Goal: Transaction & Acquisition: Purchase product/service

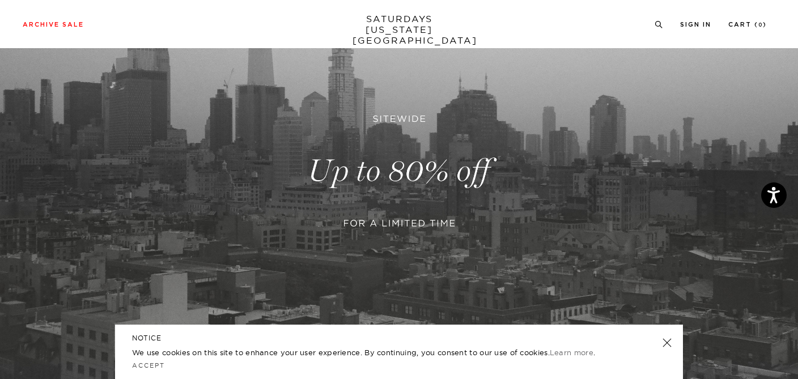
scroll to position [161, 0]
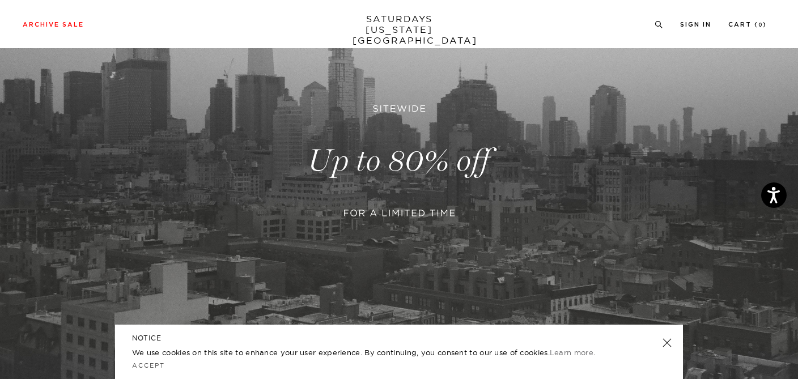
click at [424, 197] on link at bounding box center [399, 161] width 798 height 489
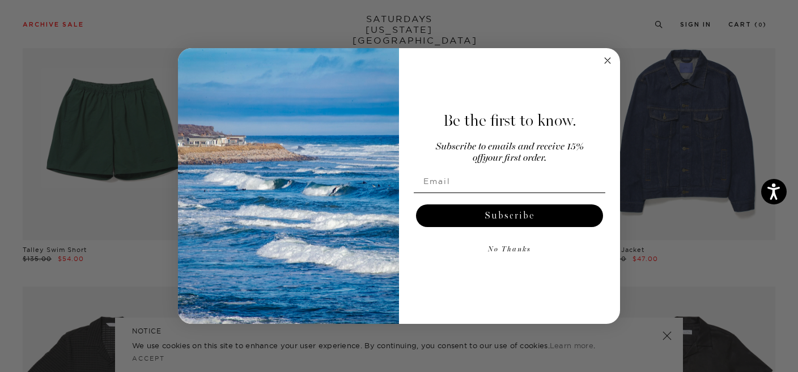
scroll to position [642, 0]
click at [607, 61] on circle "Close dialog" at bounding box center [607, 60] width 13 height 13
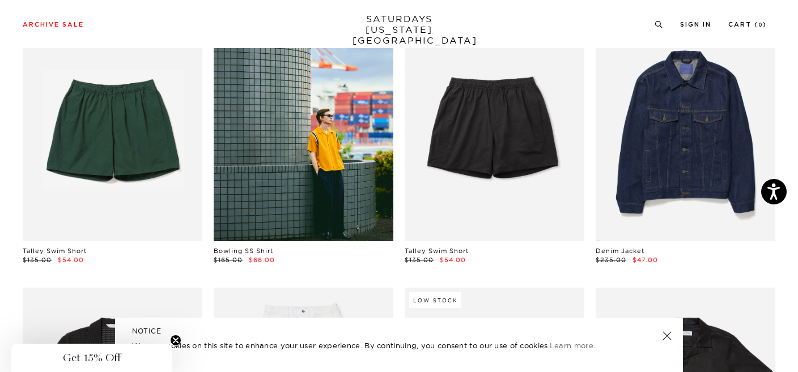
scroll to position [888, 0]
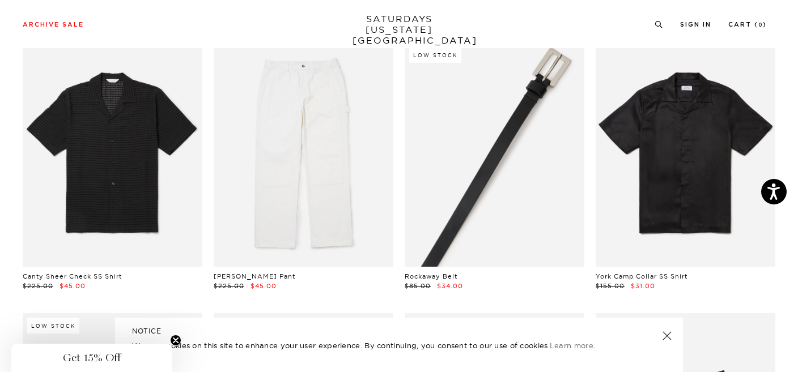
click at [553, 239] on link at bounding box center [495, 155] width 180 height 224
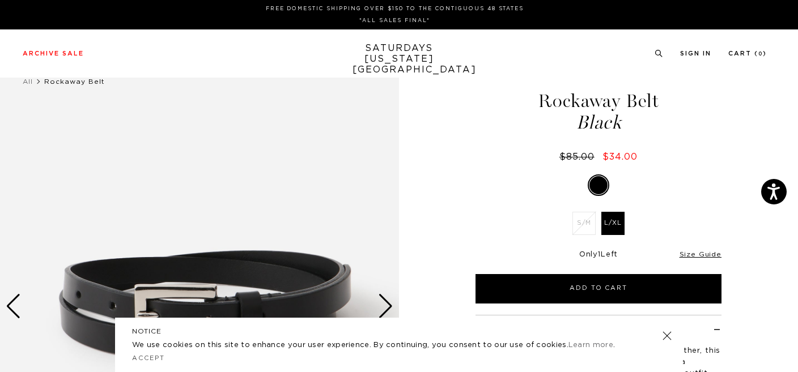
click at [697, 250] on div "Size Guide" at bounding box center [701, 254] width 42 height 10
click at [696, 254] on link "Size Guide" at bounding box center [701, 255] width 40 height 9
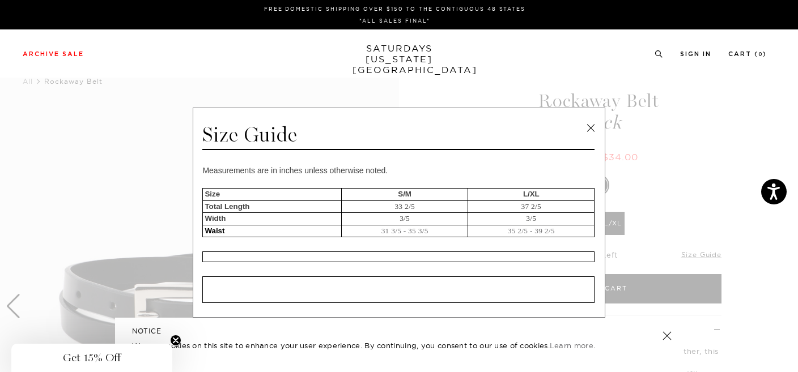
click at [586, 123] on link at bounding box center [590, 128] width 17 height 17
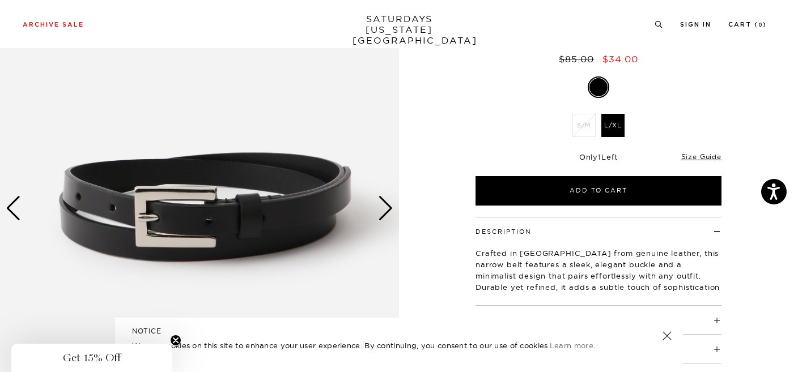
scroll to position [99, 0]
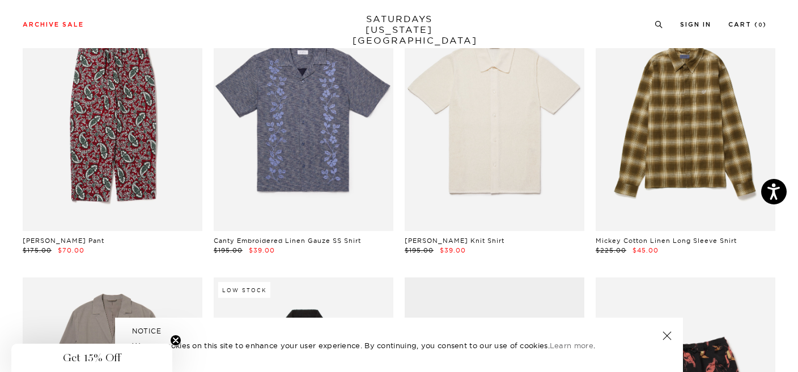
scroll to position [3093, 0]
click at [673, 336] on link at bounding box center [667, 336] width 16 height 16
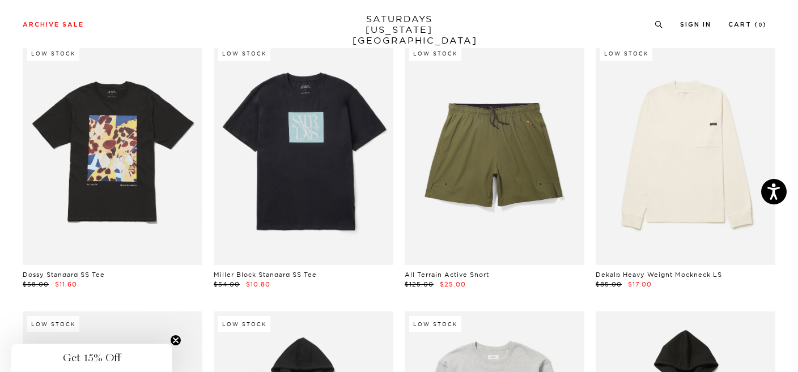
scroll to position [4419, 0]
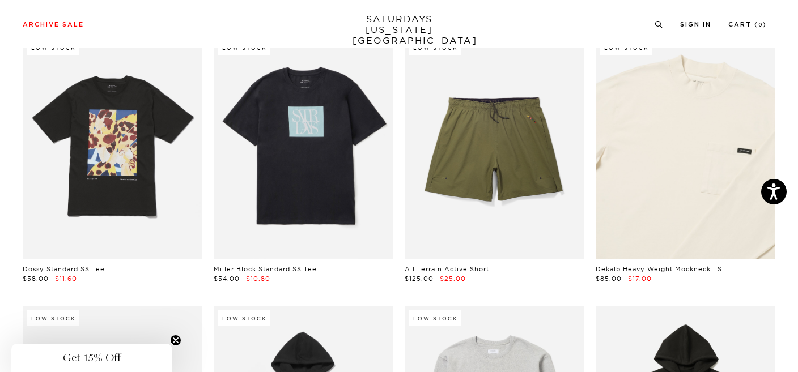
click at [648, 181] on link at bounding box center [686, 147] width 180 height 224
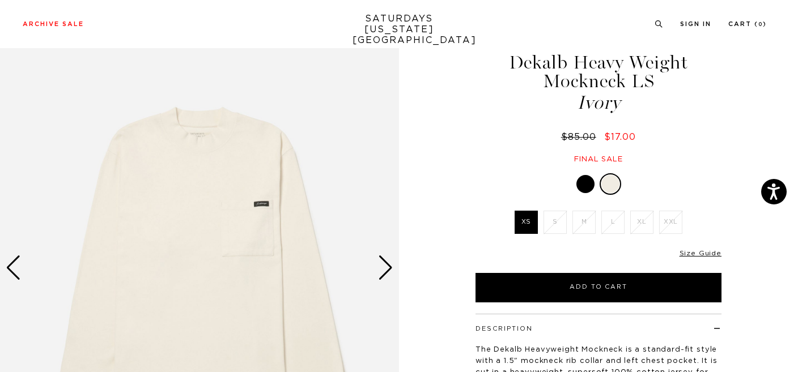
scroll to position [31, 0]
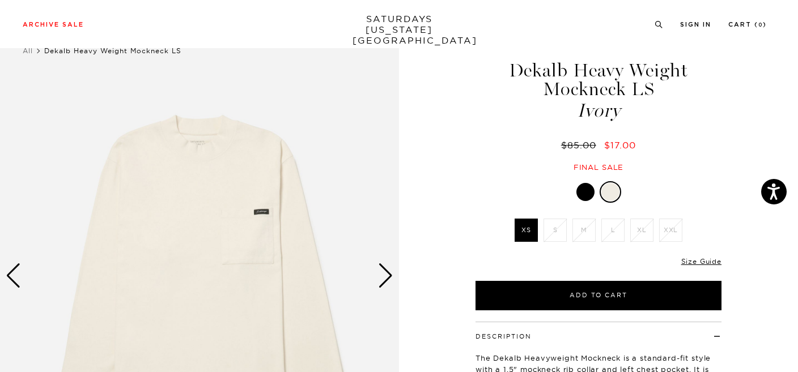
click at [584, 194] on div at bounding box center [585, 192] width 18 height 18
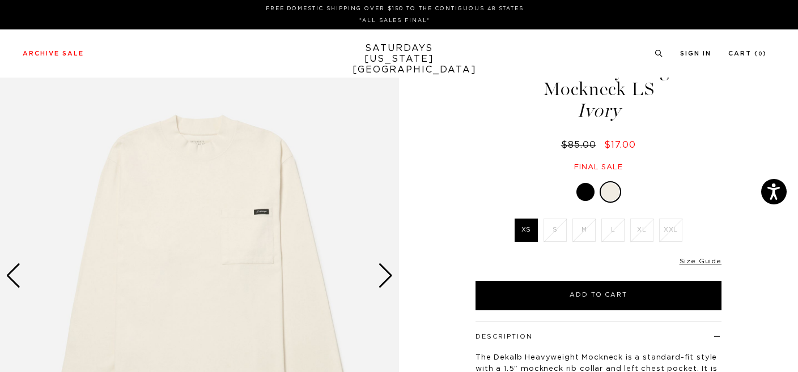
scroll to position [31, 0]
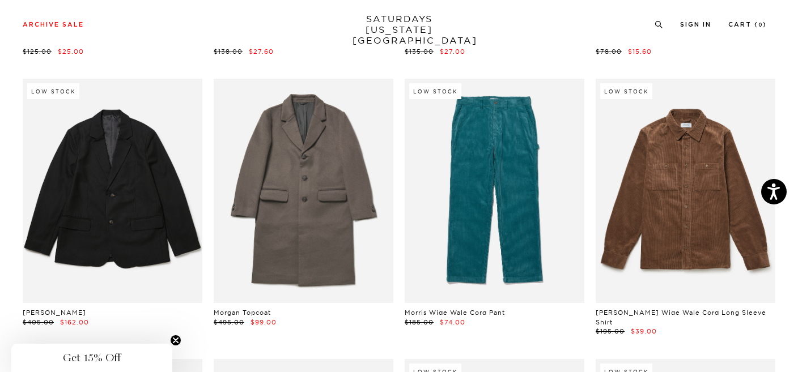
scroll to position [8185, 0]
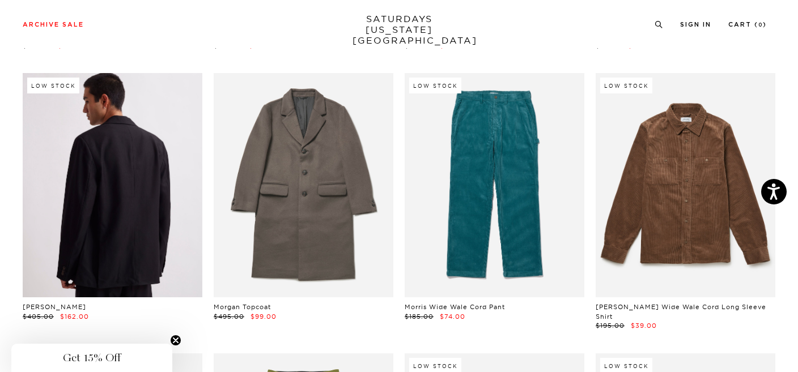
click at [151, 159] on link at bounding box center [113, 185] width 180 height 224
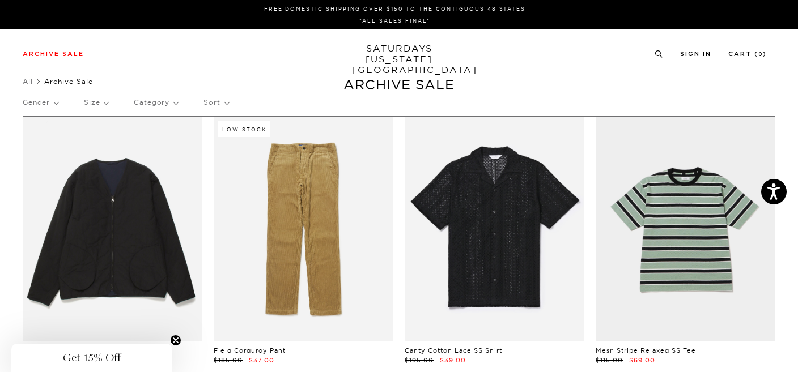
click at [53, 105] on p "Gender" at bounding box center [41, 103] width 36 height 26
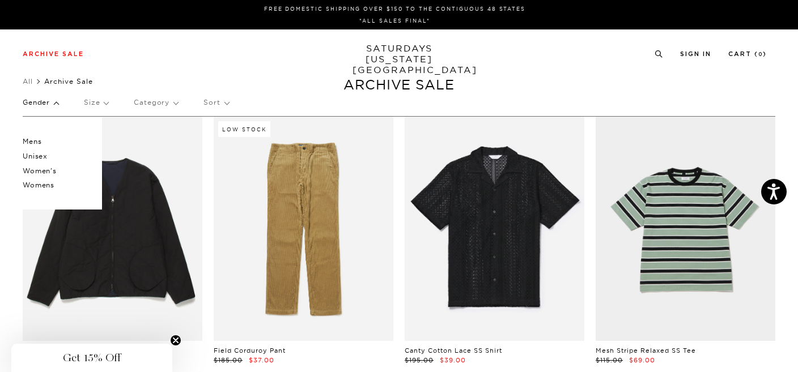
click at [41, 141] on p "Mens" at bounding box center [57, 141] width 68 height 15
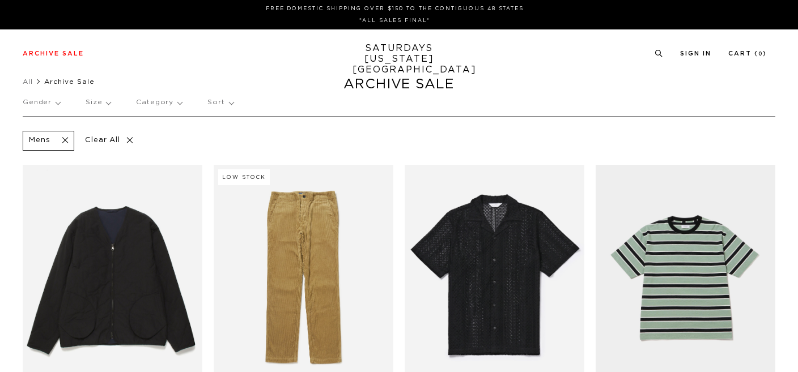
click at [104, 103] on p "Size" at bounding box center [98, 103] width 25 height 26
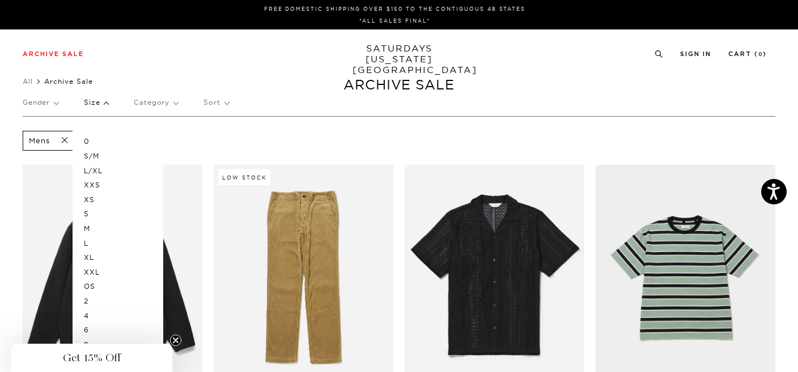
click at [89, 228] on p "M" at bounding box center [118, 229] width 68 height 15
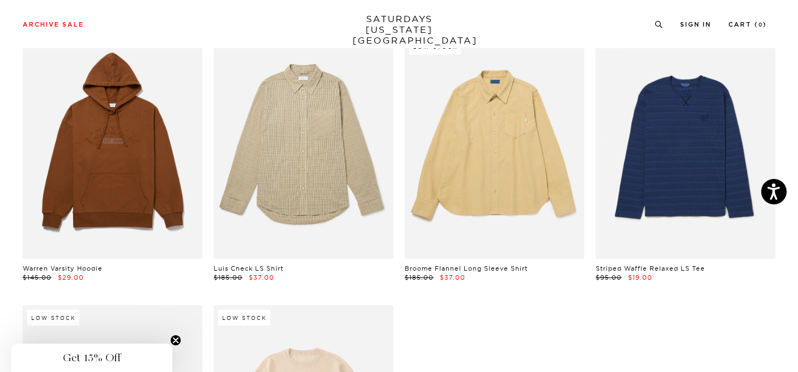
scroll to position [2568, 0]
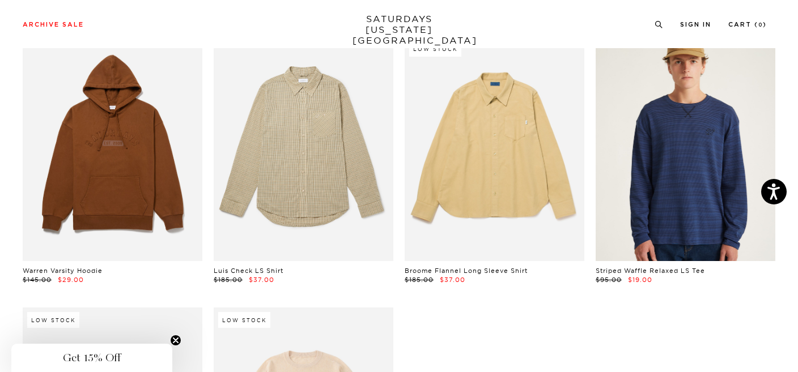
click at [709, 148] on link at bounding box center [686, 148] width 180 height 224
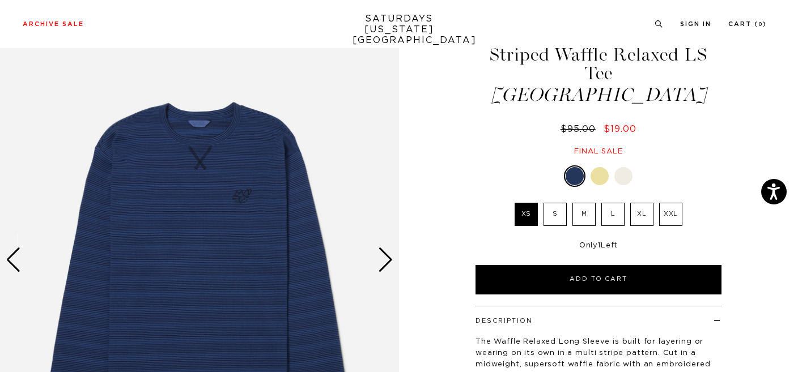
click at [375, 255] on img at bounding box center [199, 260] width 399 height 499
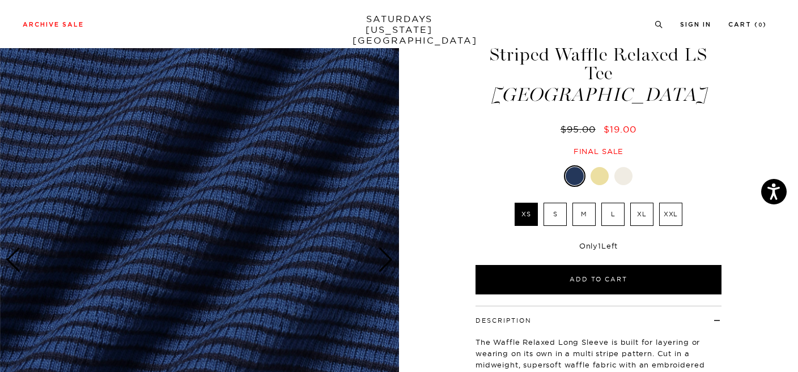
click at [382, 255] on div "Next slide" at bounding box center [385, 260] width 15 height 25
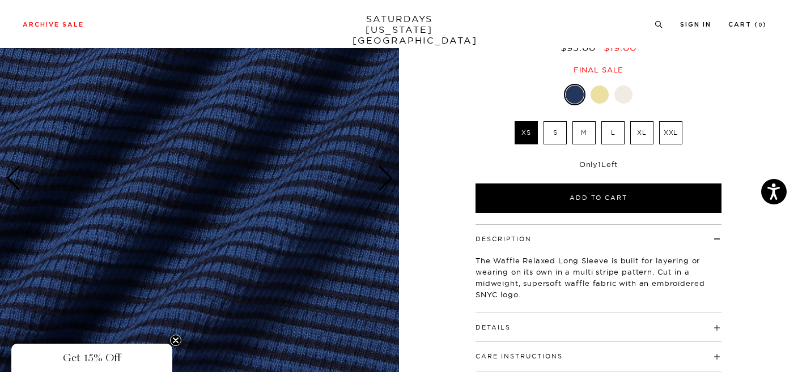
scroll to position [127, 0]
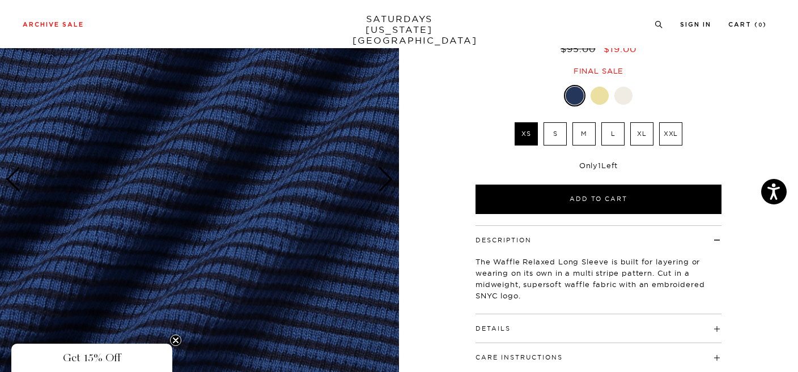
click at [424, 151] on div "6 / 6" at bounding box center [399, 179] width 798 height 499
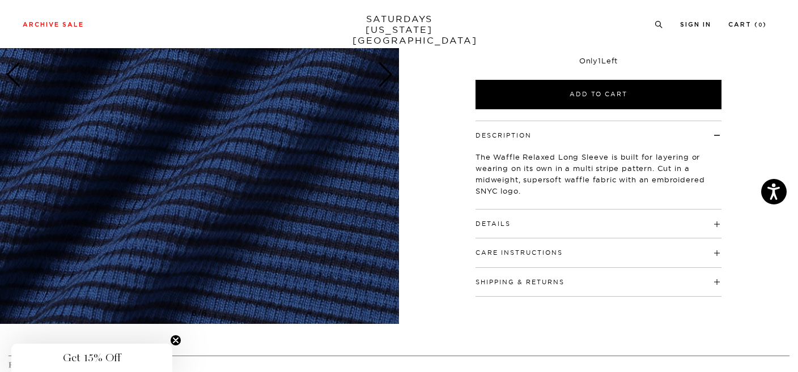
scroll to position [138, 0]
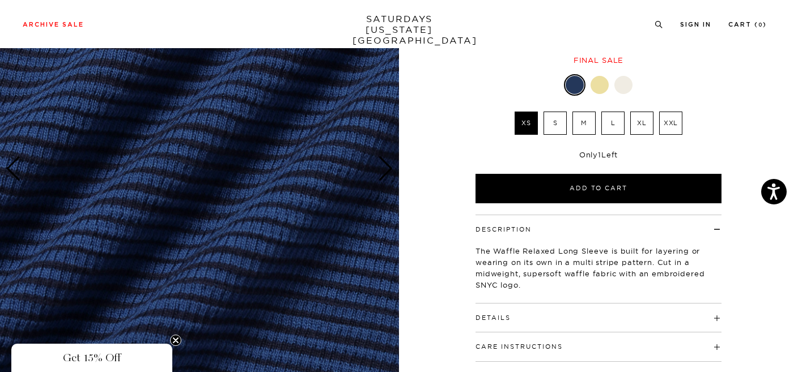
click at [315, 165] on img at bounding box center [199, 169] width 399 height 499
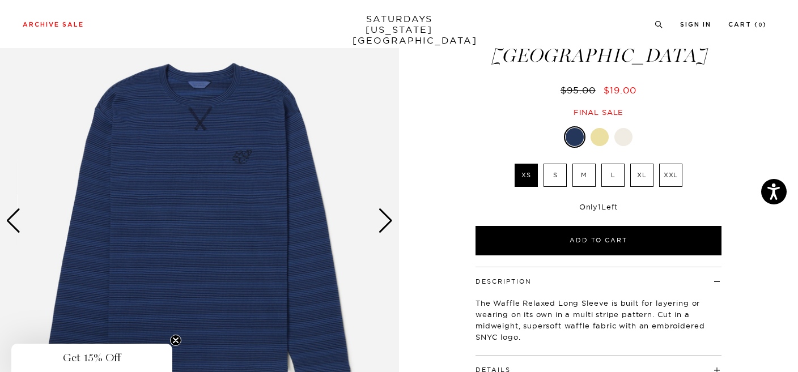
scroll to position [83, 0]
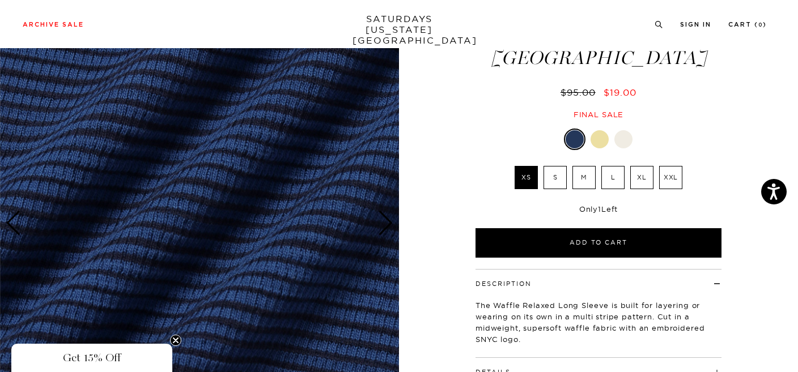
click at [387, 220] on div "Next slide" at bounding box center [385, 223] width 15 height 25
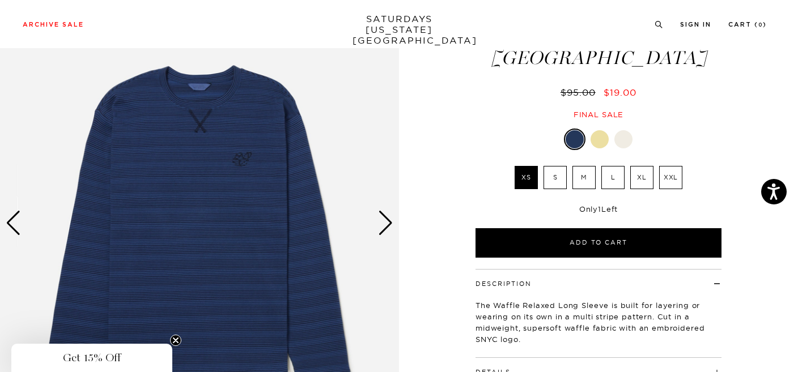
click at [387, 220] on div "Next slide" at bounding box center [385, 223] width 15 height 25
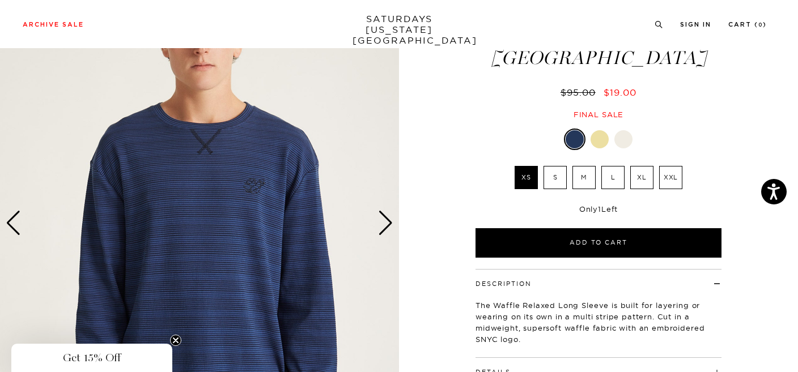
click at [387, 220] on div "Next slide" at bounding box center [385, 223] width 15 height 25
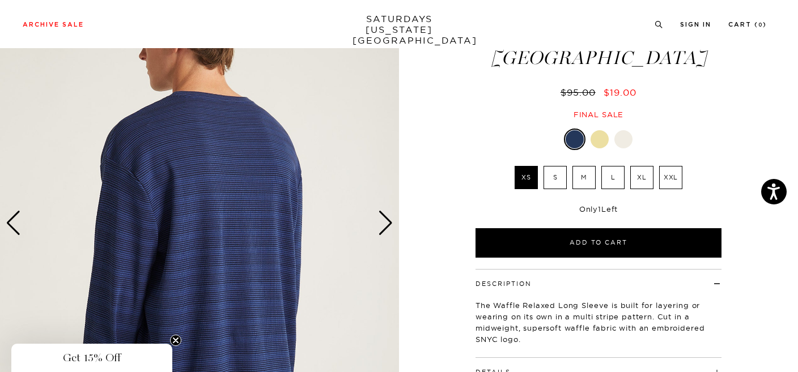
click at [387, 220] on div "Next slide" at bounding box center [385, 223] width 15 height 25
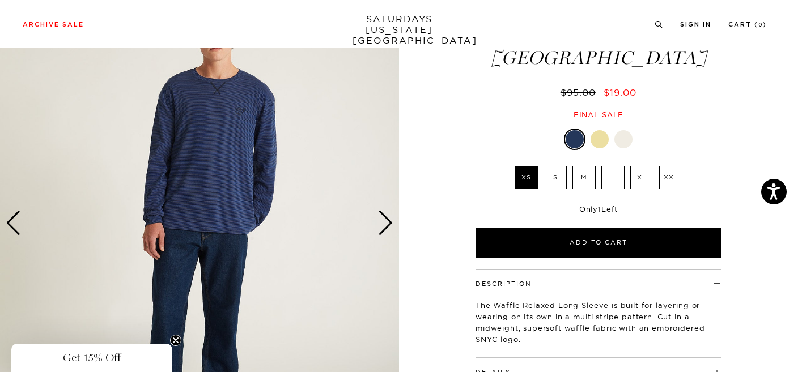
click at [387, 220] on div "Next slide" at bounding box center [385, 223] width 15 height 25
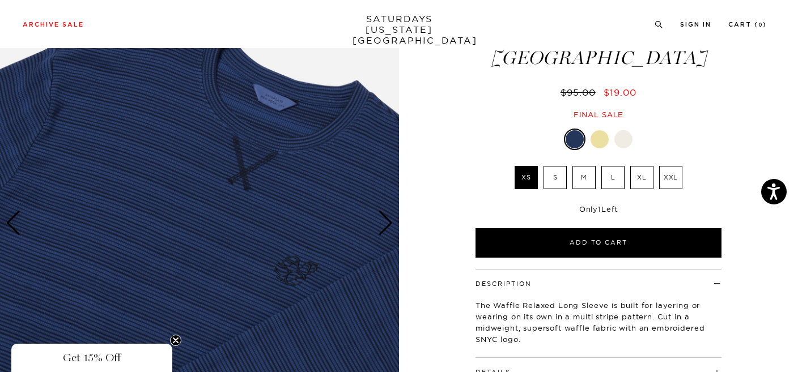
click at [592, 166] on label "M" at bounding box center [583, 177] width 23 height 23
click at [0, 0] on input "M" at bounding box center [0, 0] width 0 height 0
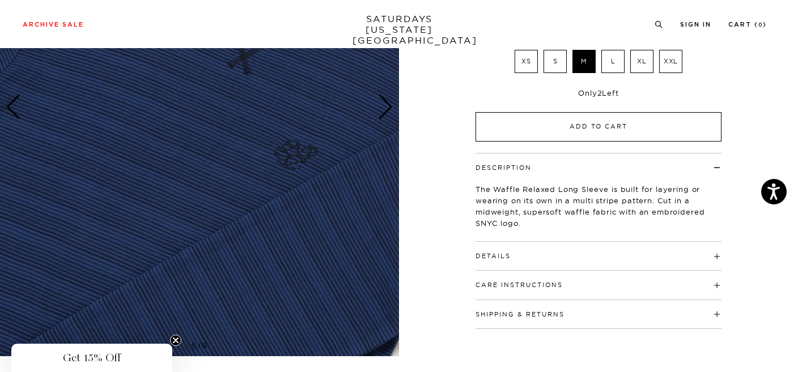
scroll to position [200, 0]
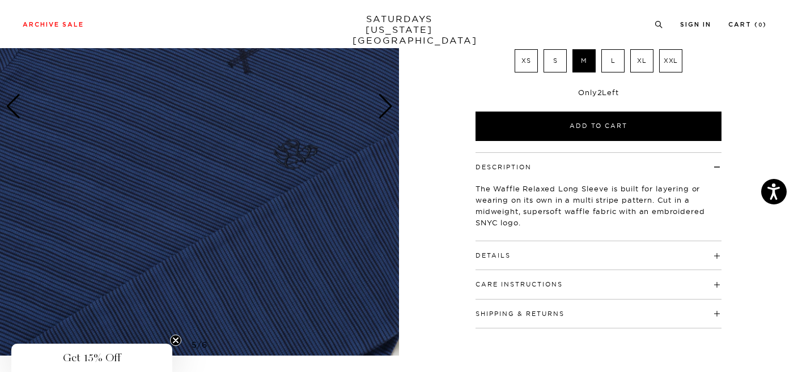
click at [582, 241] on h4 "Details" at bounding box center [599, 250] width 246 height 19
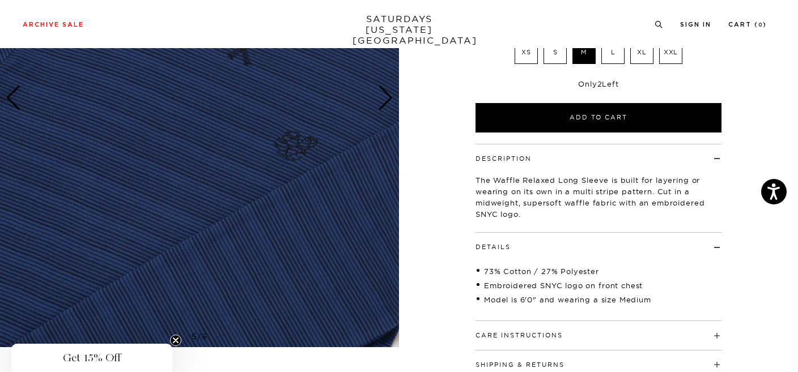
scroll to position [72, 0]
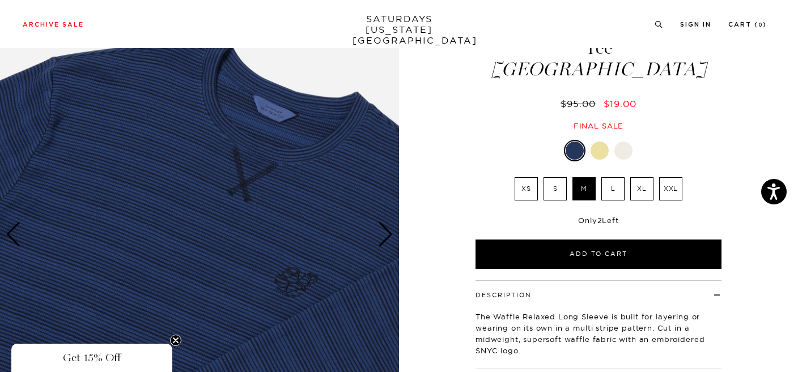
click at [554, 177] on label "S" at bounding box center [555, 188] width 23 height 23
click at [0, 0] on input "S" at bounding box center [0, 0] width 0 height 0
click at [383, 230] on div "Next slide" at bounding box center [385, 234] width 15 height 25
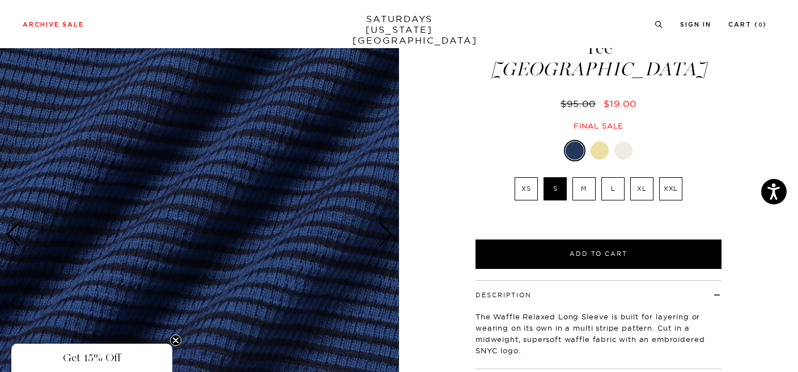
click at [383, 230] on div "Next slide" at bounding box center [385, 234] width 15 height 25
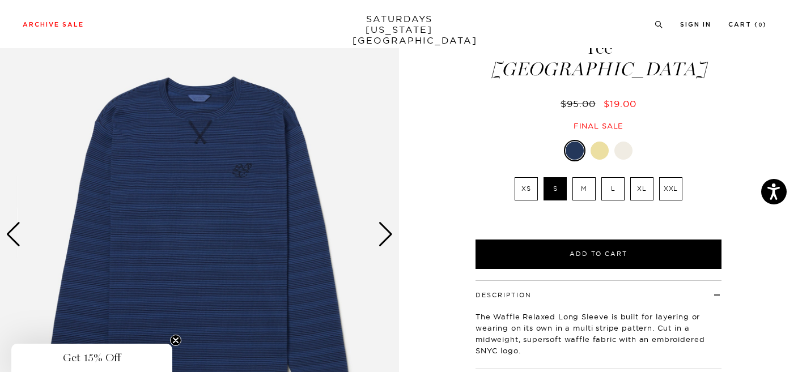
click at [383, 230] on div "Next slide" at bounding box center [385, 234] width 15 height 25
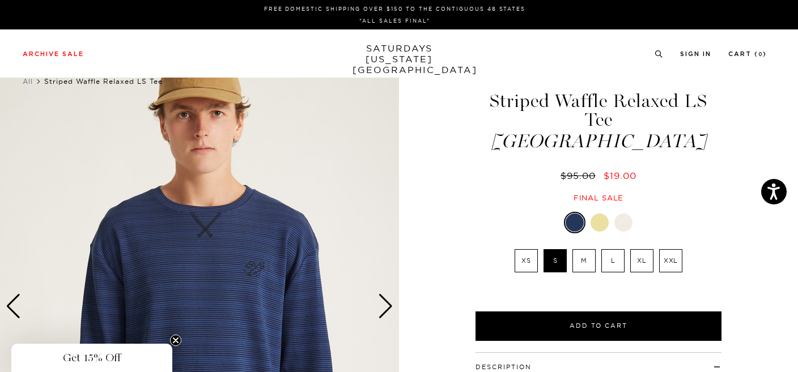
scroll to position [0, 0]
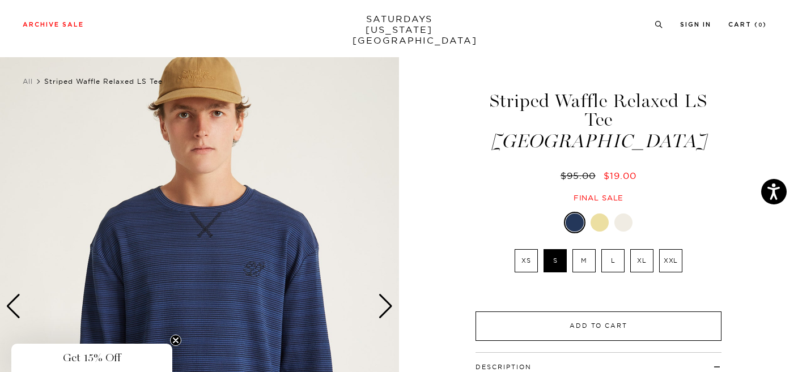
click at [544, 312] on button "Add to Cart" at bounding box center [599, 326] width 246 height 29
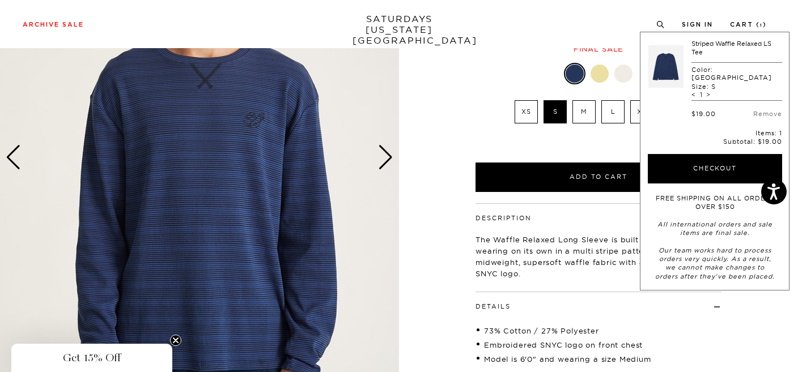
scroll to position [134, 0]
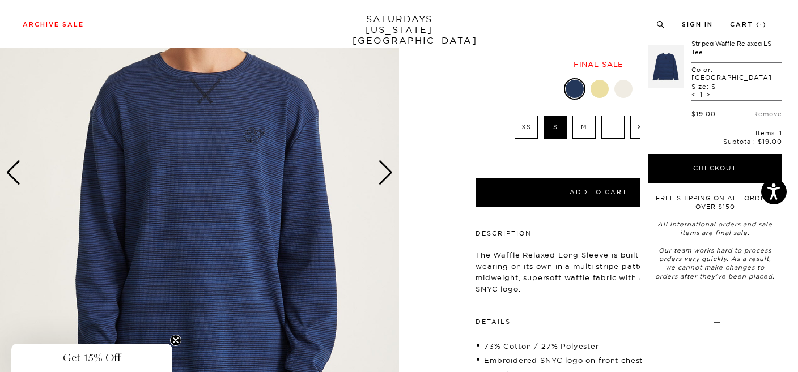
click at [370, 156] on img at bounding box center [199, 172] width 399 height 499
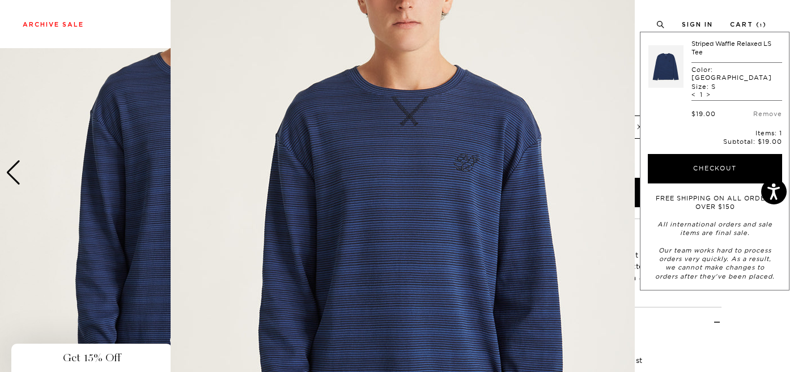
scroll to position [83, 0]
click at [64, 152] on figure at bounding box center [399, 186] width 798 height 372
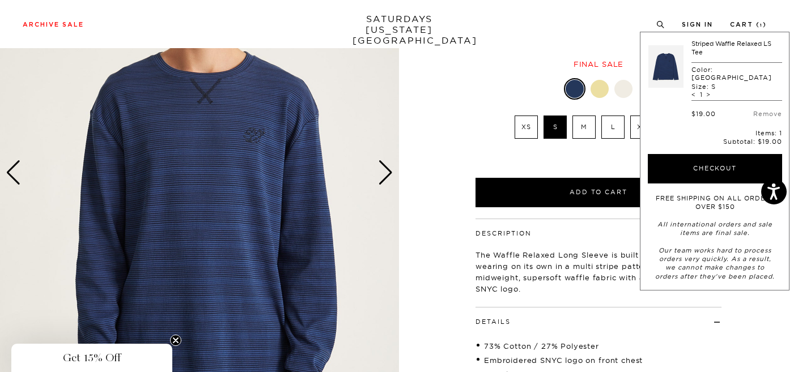
scroll to position [0, 0]
click at [391, 172] on div "Next slide" at bounding box center [385, 172] width 15 height 25
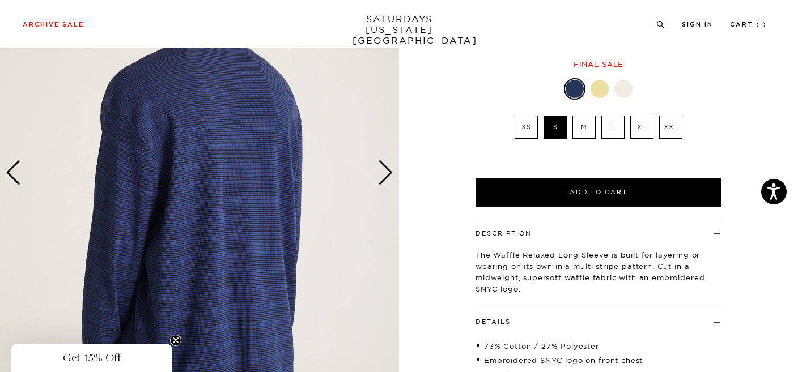
click at [391, 172] on div "Next slide" at bounding box center [385, 172] width 15 height 25
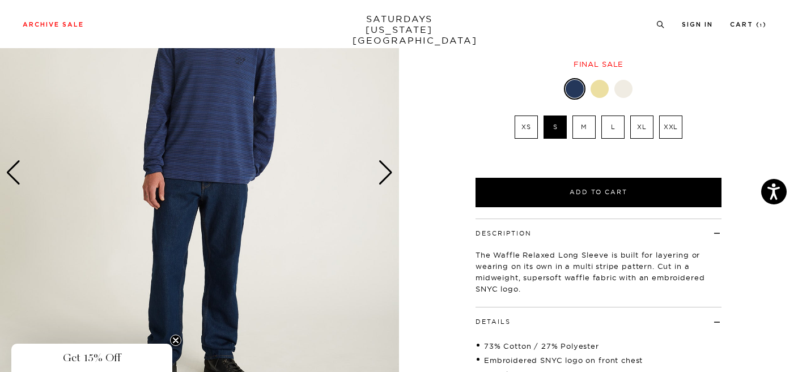
click at [391, 172] on div "Next slide" at bounding box center [385, 172] width 15 height 25
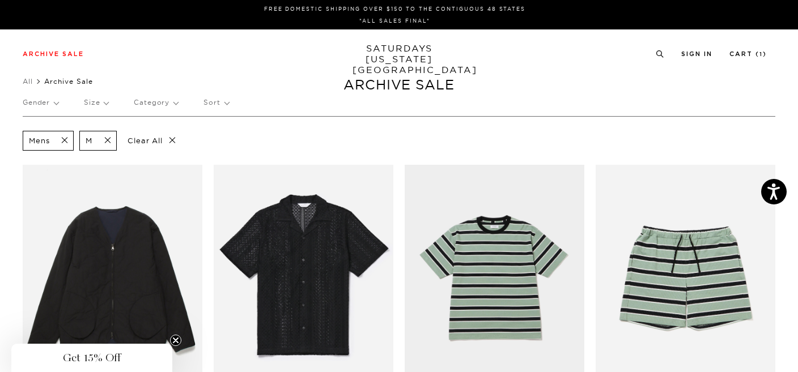
click at [107, 141] on span at bounding box center [104, 140] width 24 height 11
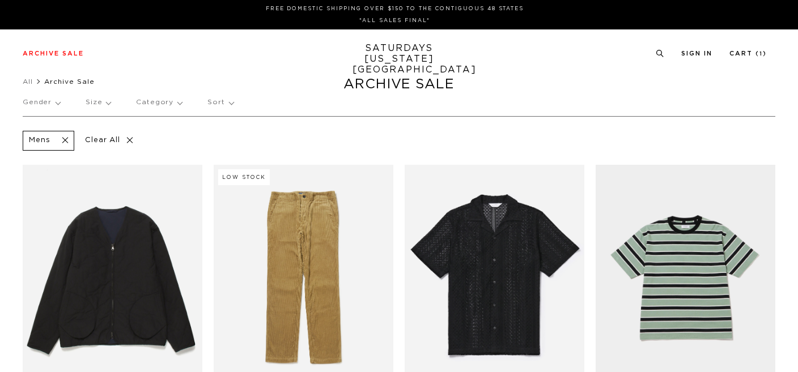
click at [103, 104] on p "Size" at bounding box center [98, 103] width 25 height 26
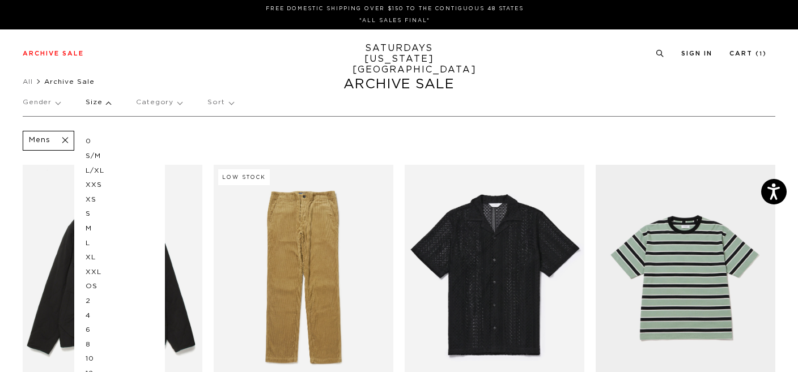
click at [98, 158] on p "S/M" at bounding box center [120, 156] width 68 height 15
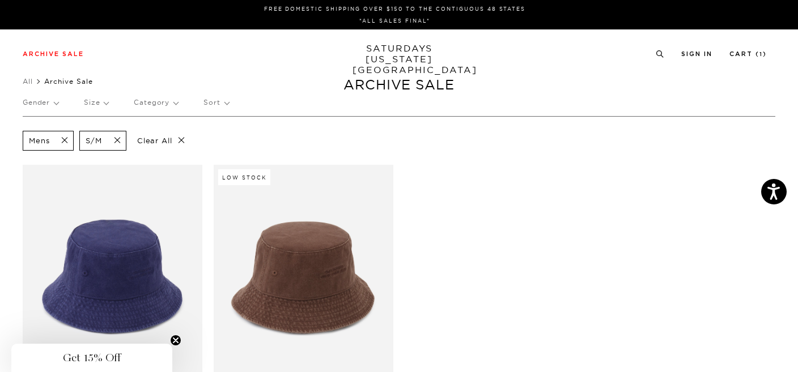
click at [119, 141] on span at bounding box center [114, 140] width 24 height 11
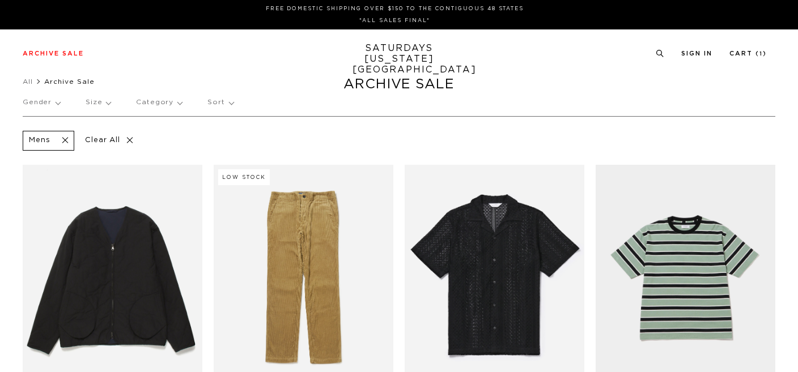
click at [107, 104] on p "Size" at bounding box center [98, 103] width 25 height 26
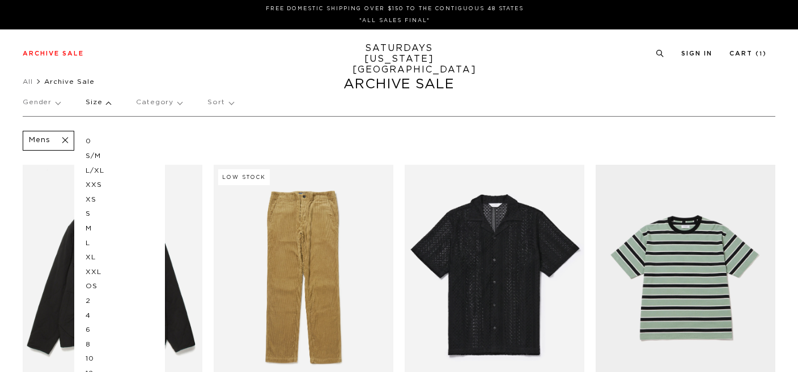
click at [90, 212] on p "S" at bounding box center [120, 214] width 68 height 15
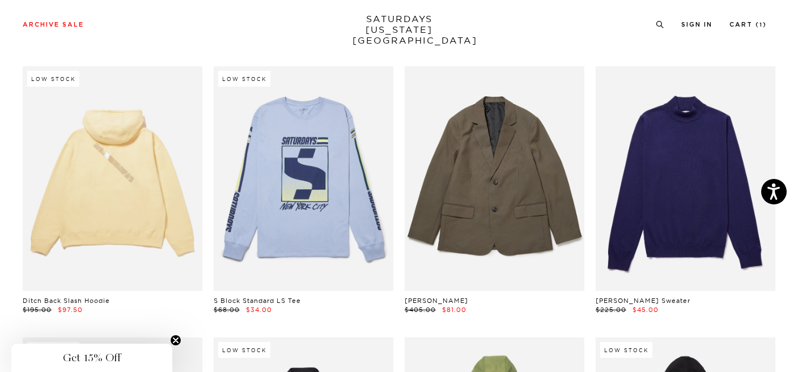
scroll to position [2539, 0]
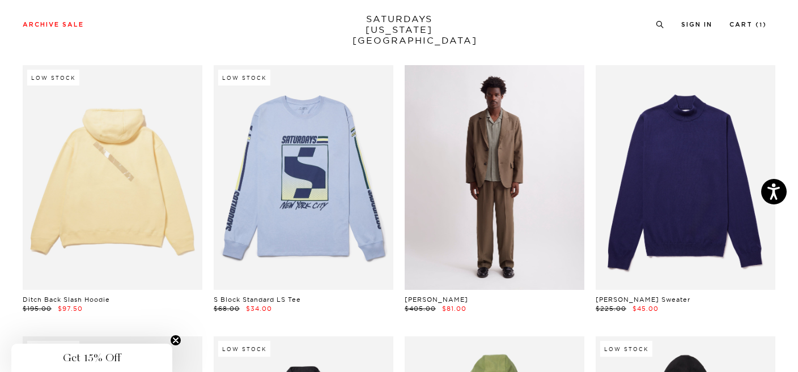
click at [508, 167] on link at bounding box center [495, 177] width 180 height 224
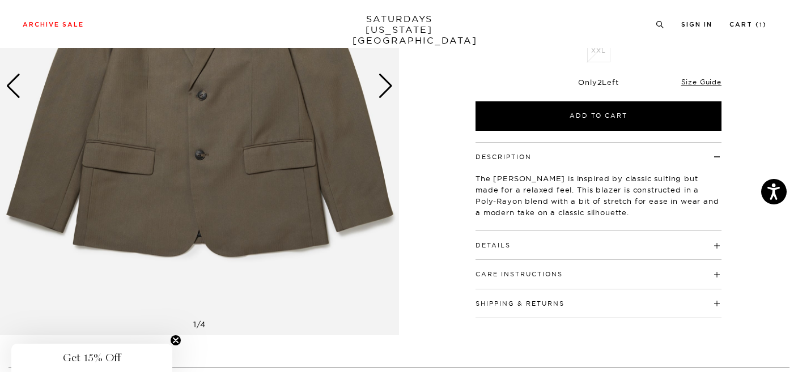
scroll to position [221, 0]
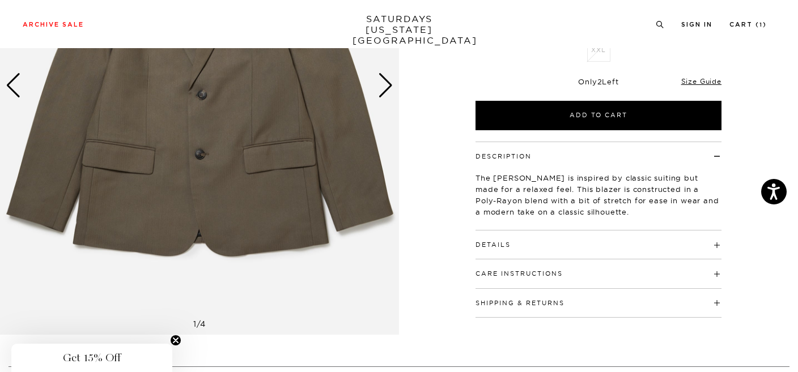
click at [573, 243] on h4 "Details" at bounding box center [599, 240] width 246 height 19
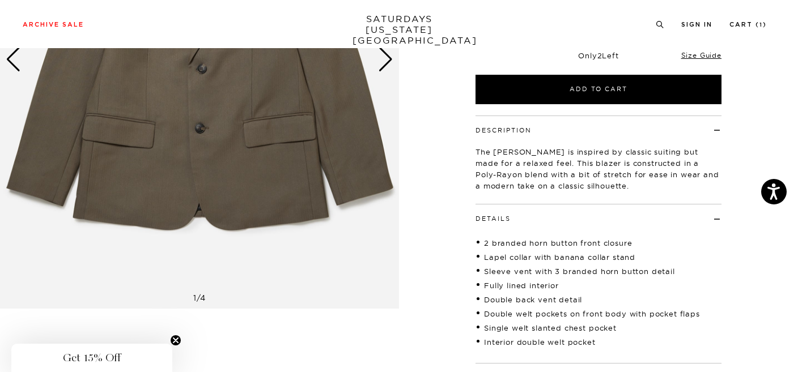
scroll to position [183, 0]
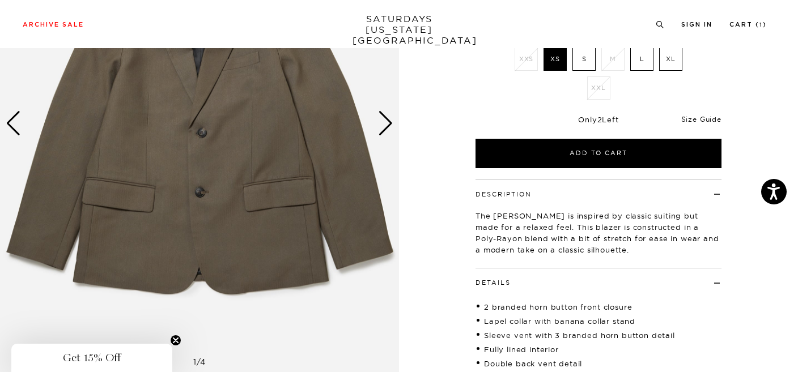
click at [699, 123] on link "Size Guide" at bounding box center [701, 119] width 40 height 9
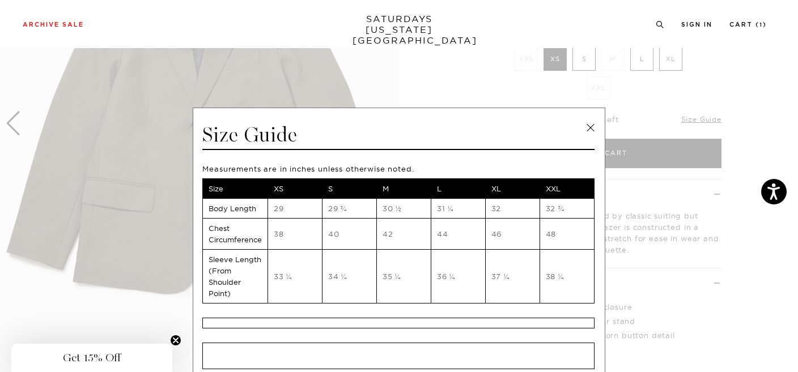
click at [578, 124] on div "Size Guide" at bounding box center [398, 136] width 392 height 28
click at [588, 130] on link at bounding box center [590, 128] width 17 height 17
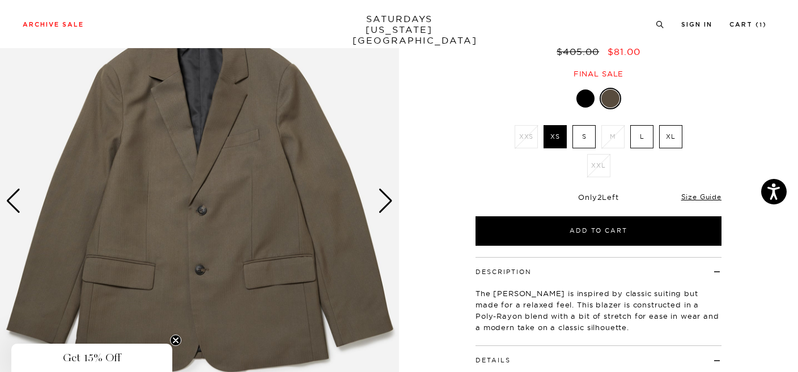
scroll to position [107, 0]
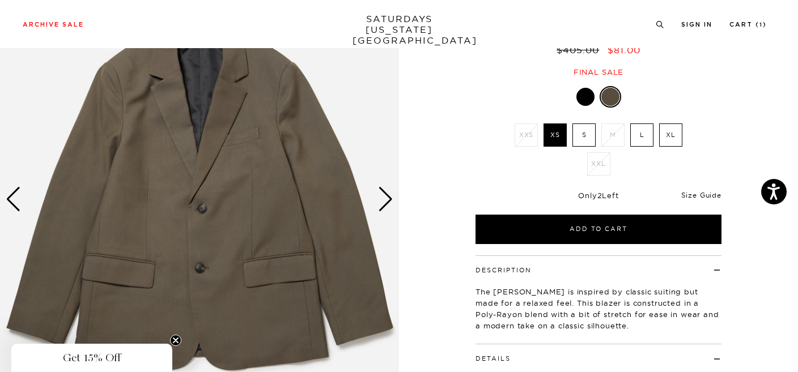
click at [700, 194] on link "Size Guide" at bounding box center [701, 195] width 40 height 9
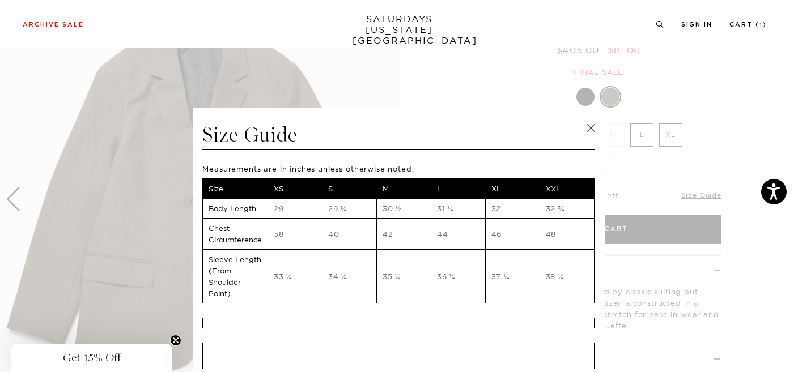
click at [589, 129] on link at bounding box center [590, 128] width 17 height 17
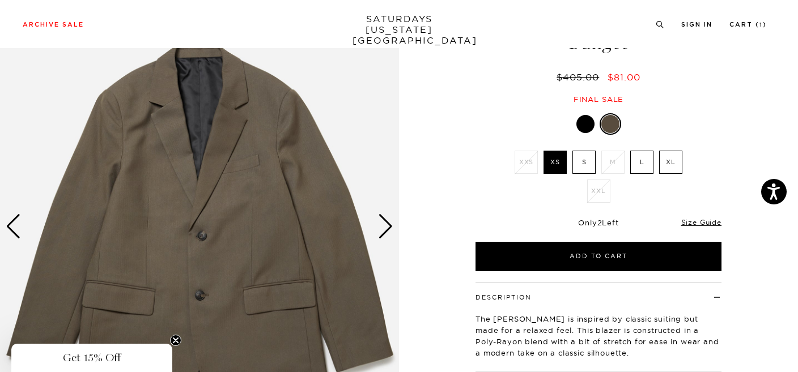
scroll to position [158, 1]
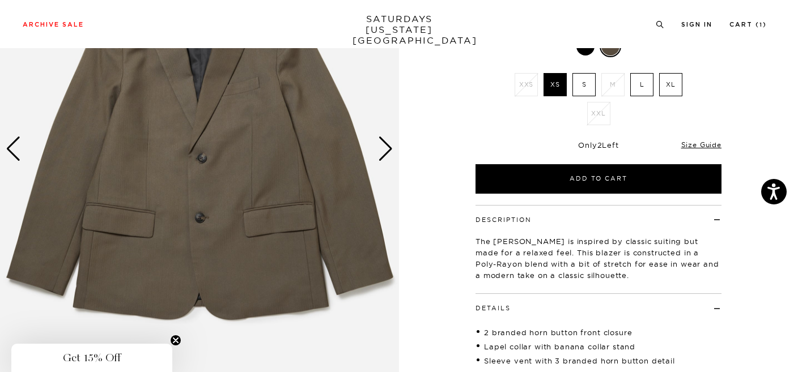
click at [380, 151] on div "Next slide" at bounding box center [385, 149] width 15 height 25
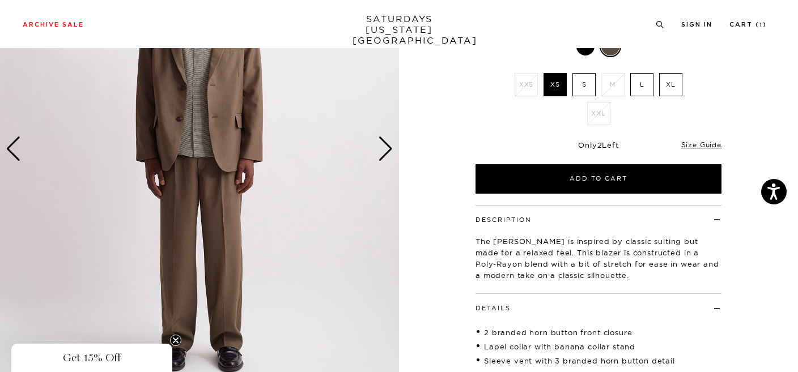
click at [380, 151] on div "Next slide" at bounding box center [385, 149] width 15 height 25
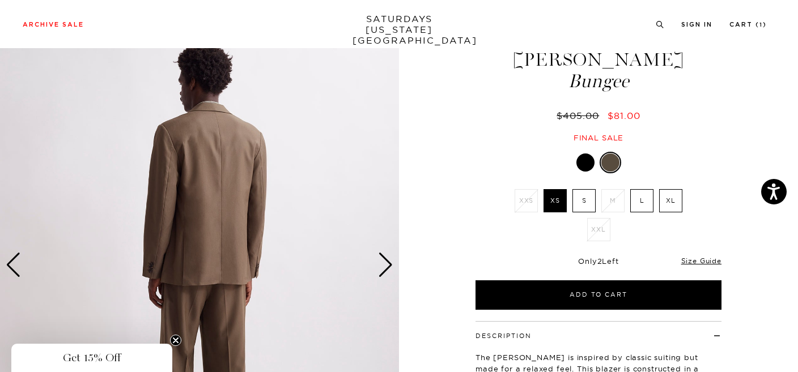
scroll to position [43, 1]
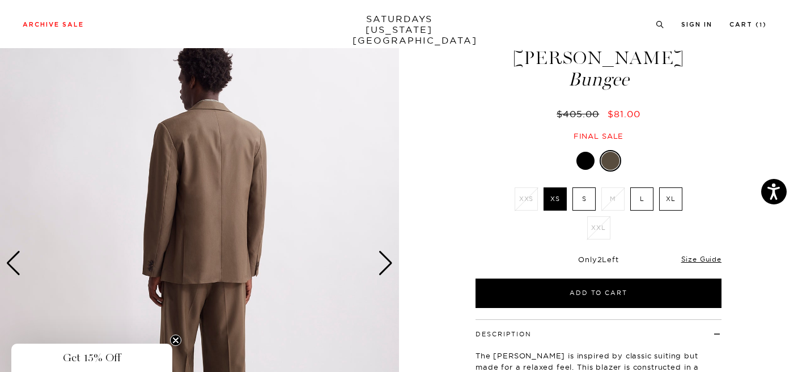
click at [371, 265] on img at bounding box center [199, 263] width 399 height 499
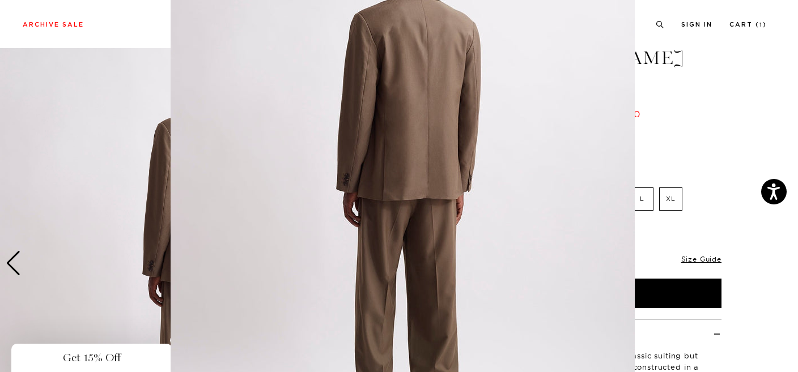
scroll to position [120, 0]
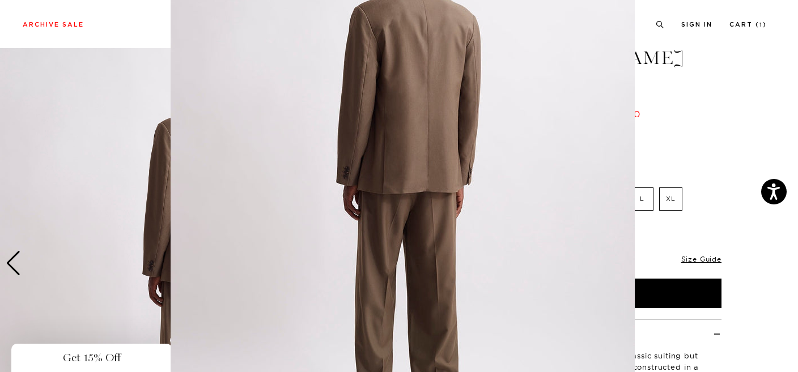
click at [410, 255] on img at bounding box center [403, 170] width 464 height 580
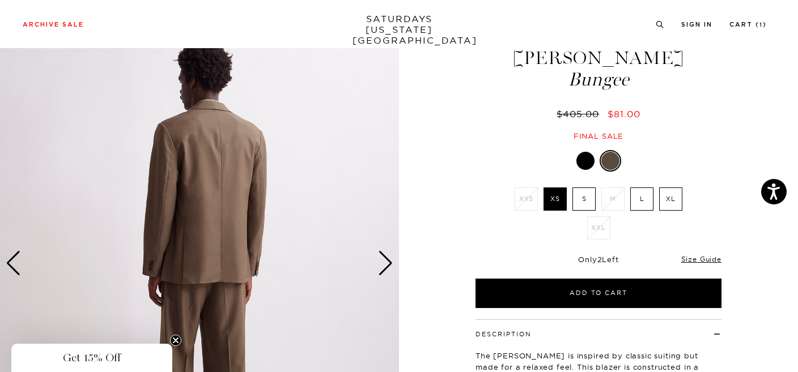
click at [390, 263] on div "Next slide" at bounding box center [385, 263] width 15 height 25
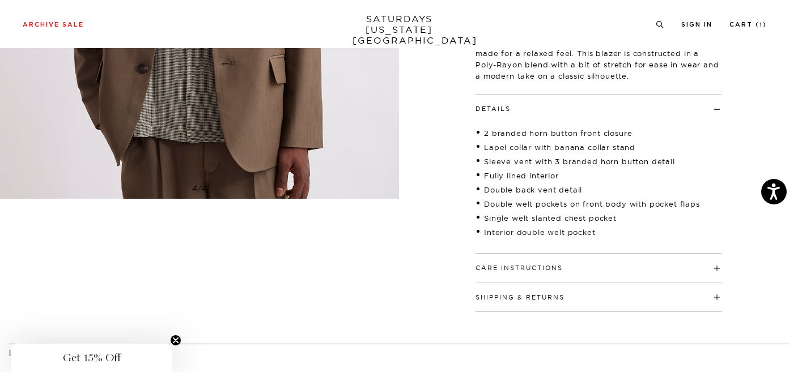
scroll to position [361, 1]
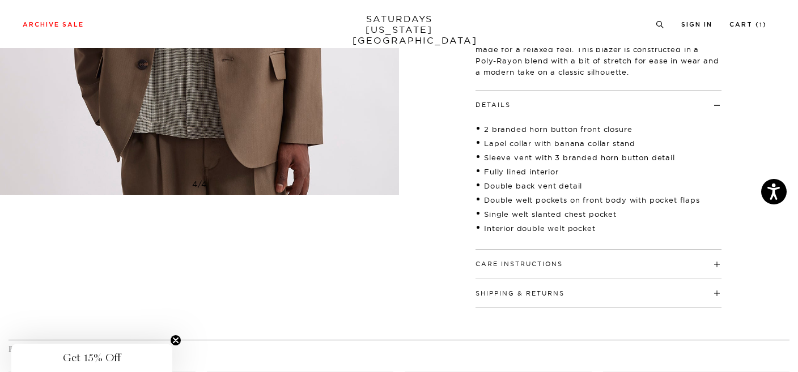
click at [682, 269] on h4 "Care Instructions" at bounding box center [599, 259] width 246 height 19
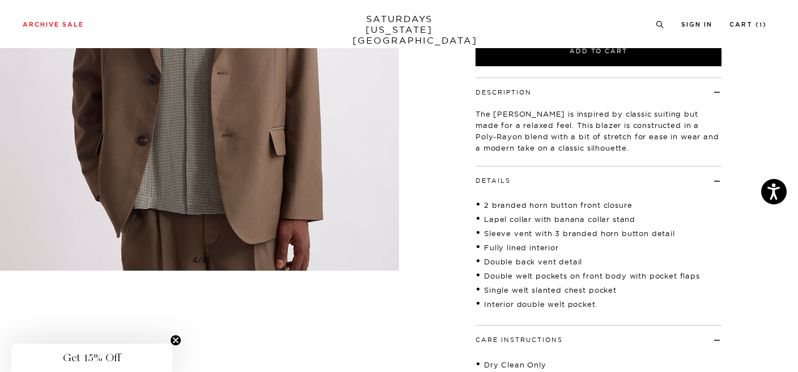
scroll to position [285, 2]
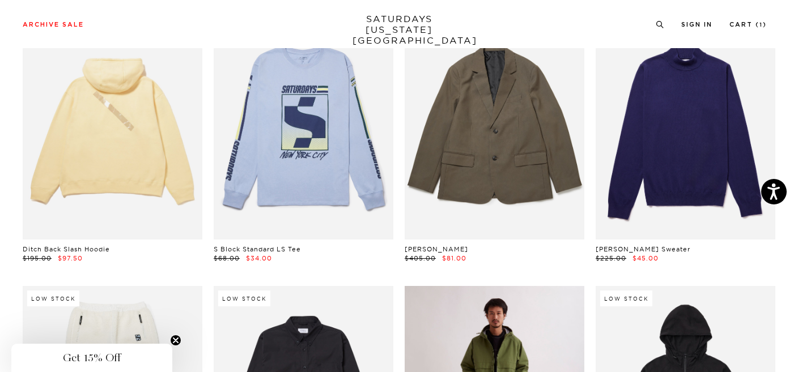
scroll to position [2568, 0]
